Goal: Navigation & Orientation: Go to known website

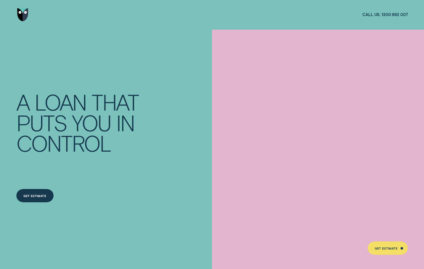
click at [27, 12] on img "Go to home page" at bounding box center [22, 14] width 11 height 13
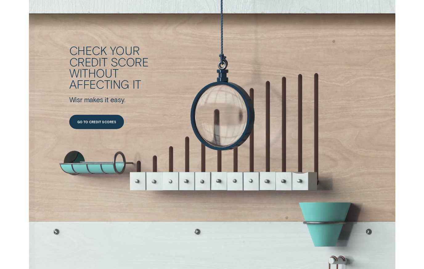
scroll to position [899, 0]
